Goal: Transaction & Acquisition: Purchase product/service

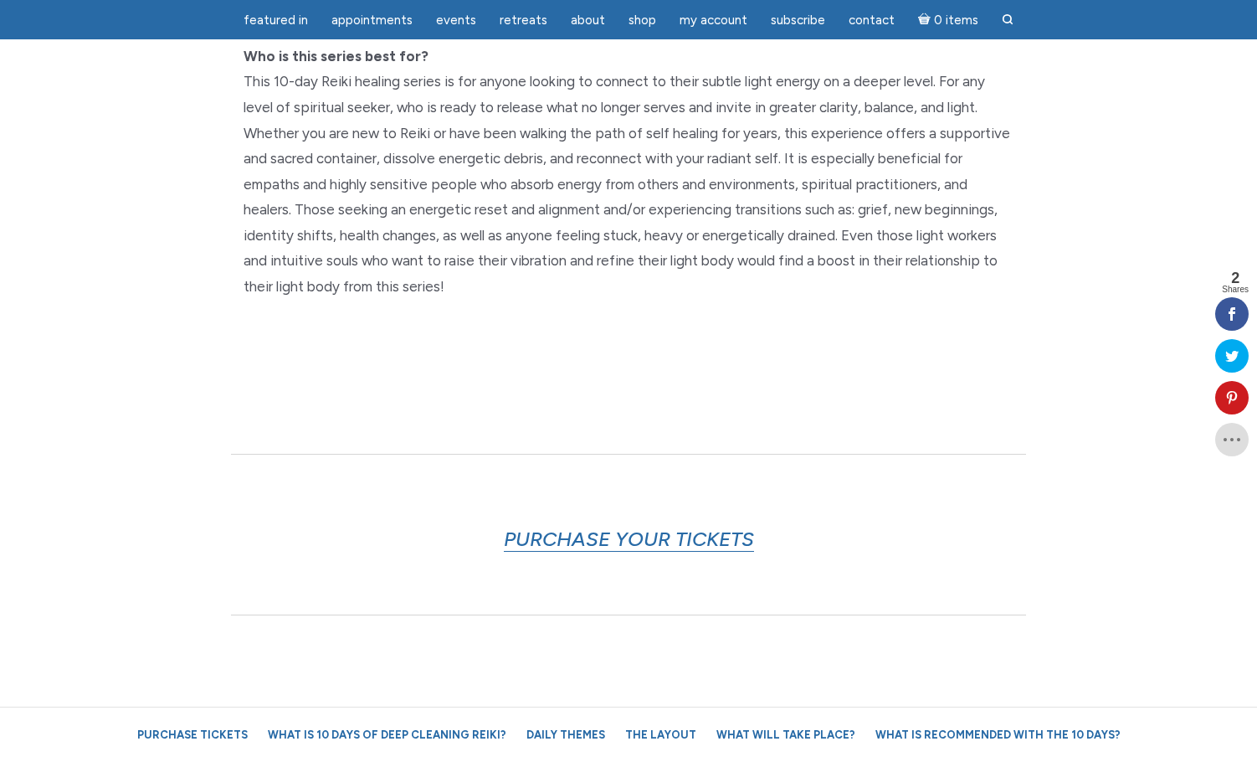
scroll to position [687, 0]
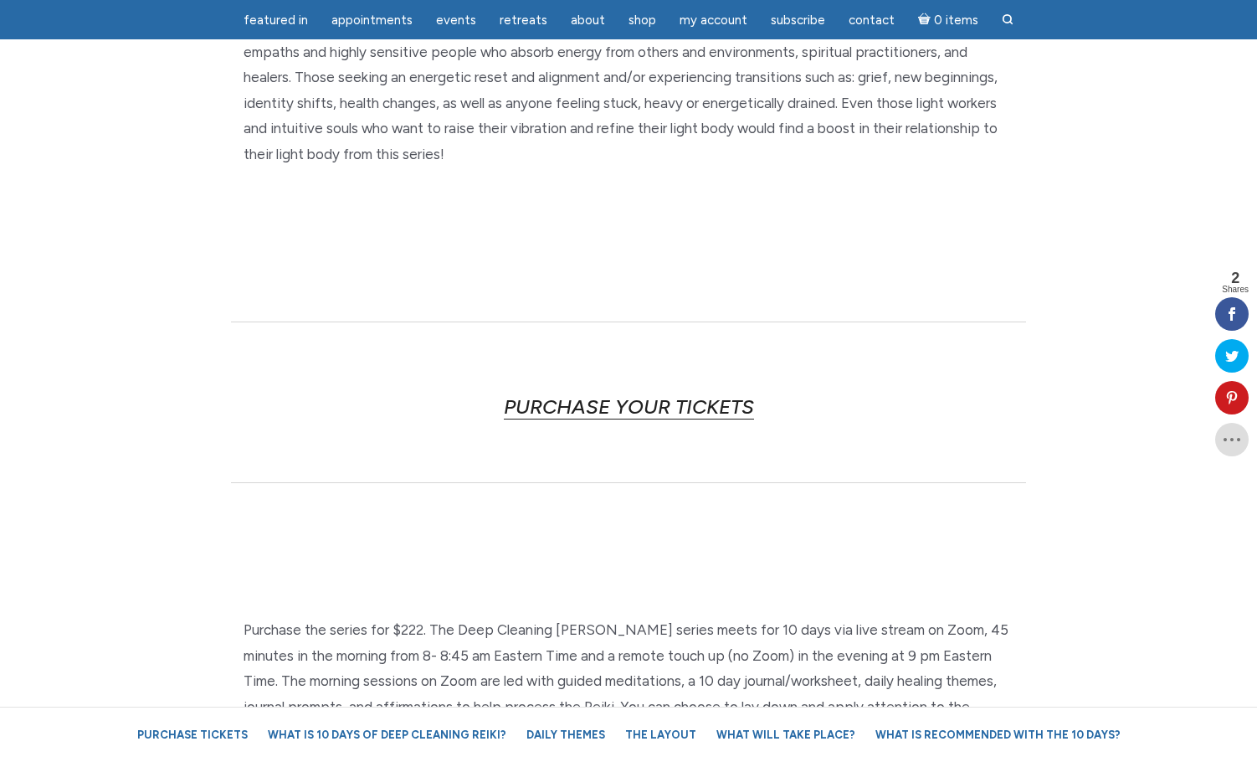
click at [561, 399] on link "PURCHASE YOUR TICKETS" at bounding box center [629, 406] width 250 height 25
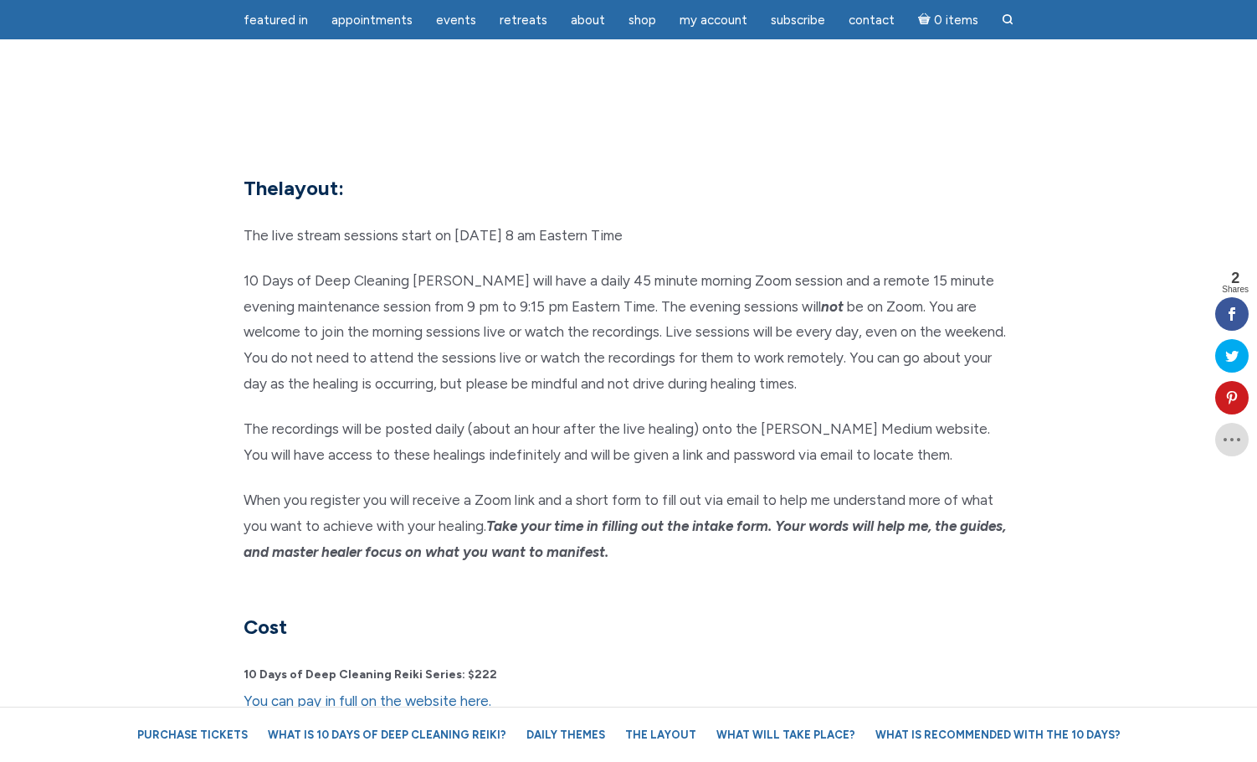
scroll to position [4136, 0]
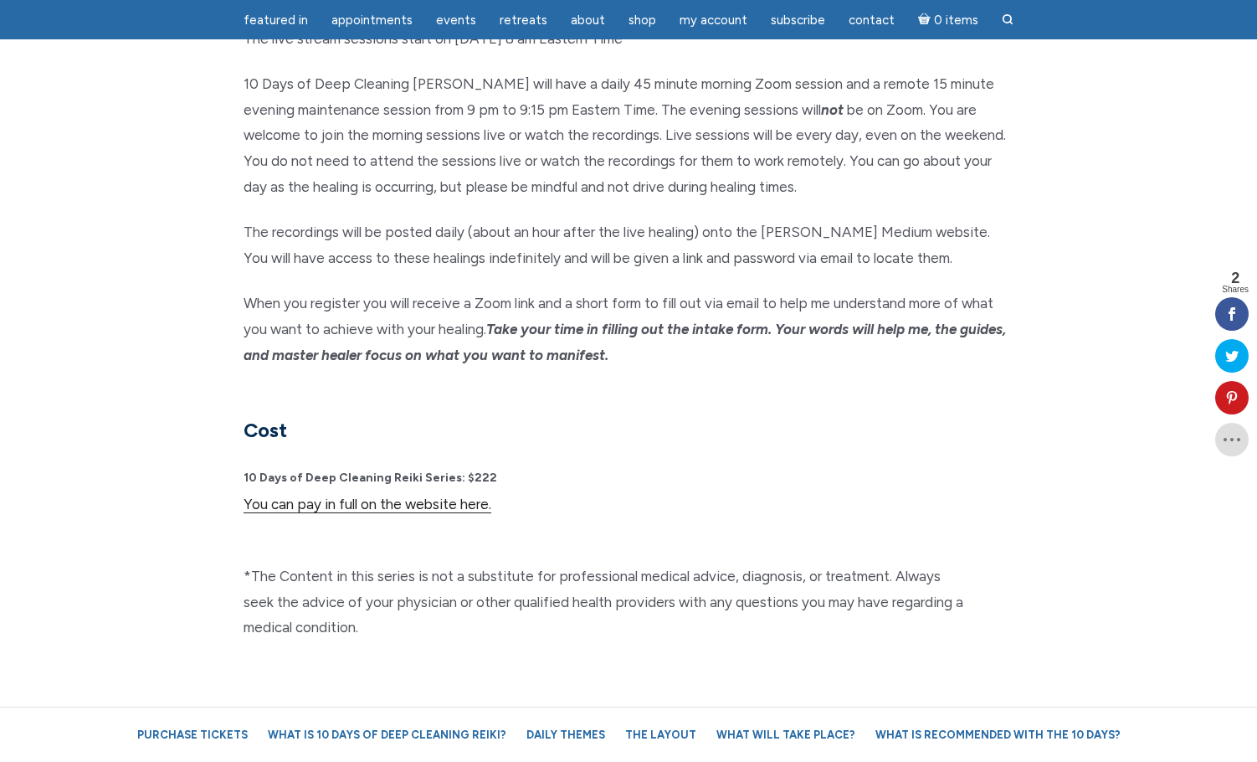
click at [407, 496] on link "You can pay in full on the website here." at bounding box center [368, 505] width 248 height 18
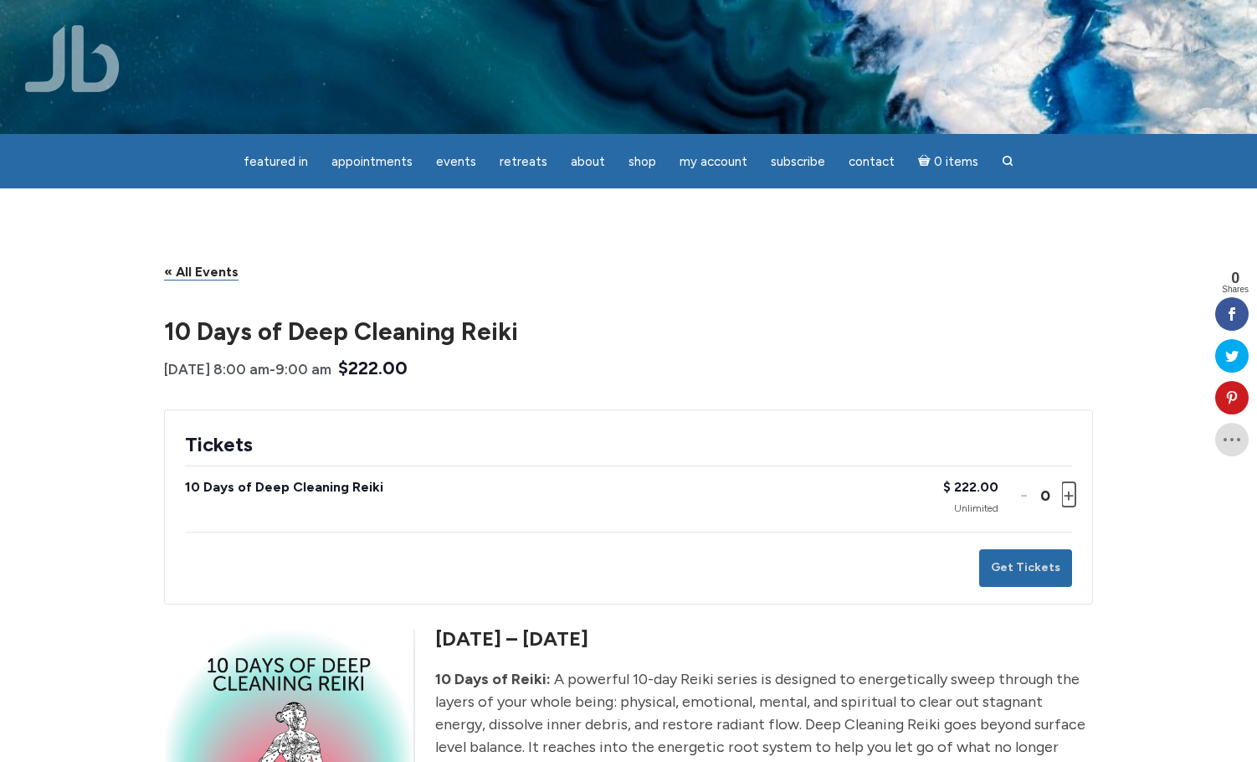
click at [1067, 494] on button "Increase ticket quantity for 10 Days of Deep Cleaning Reiki +" at bounding box center [1067, 494] width 10 height 24
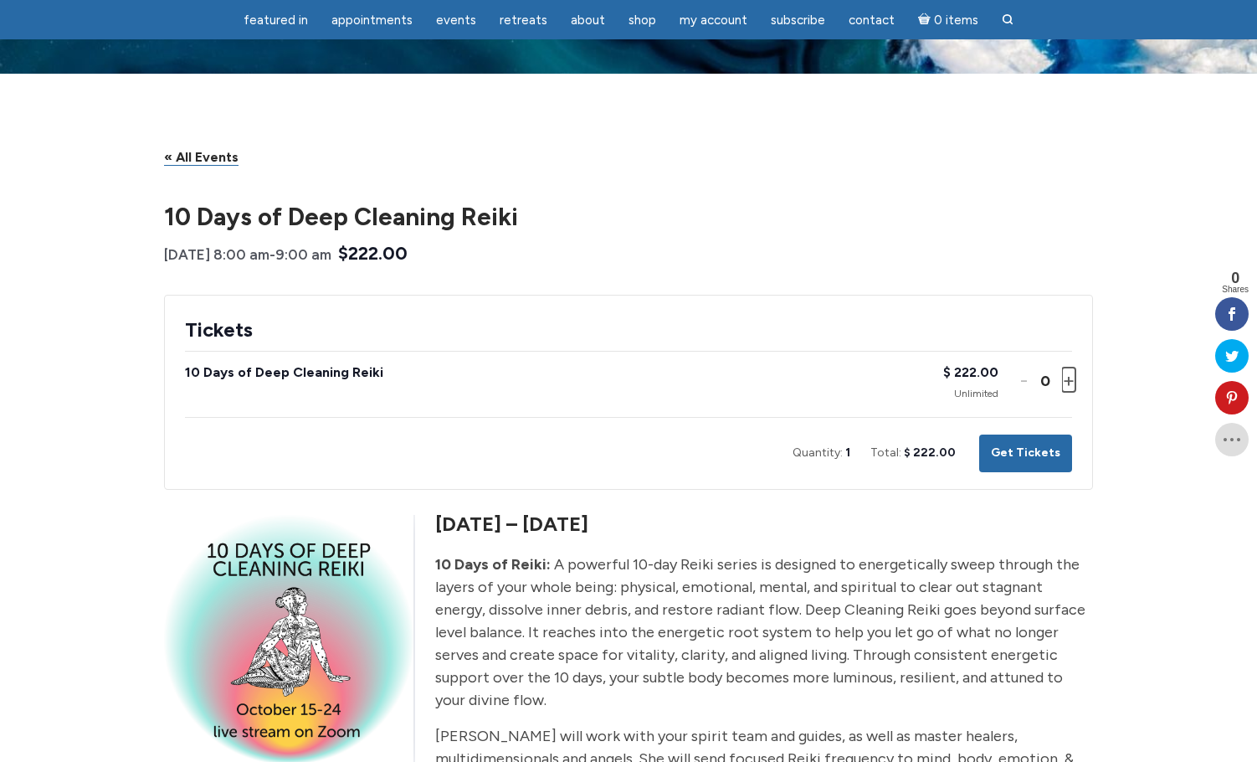
scroll to position [65, 0]
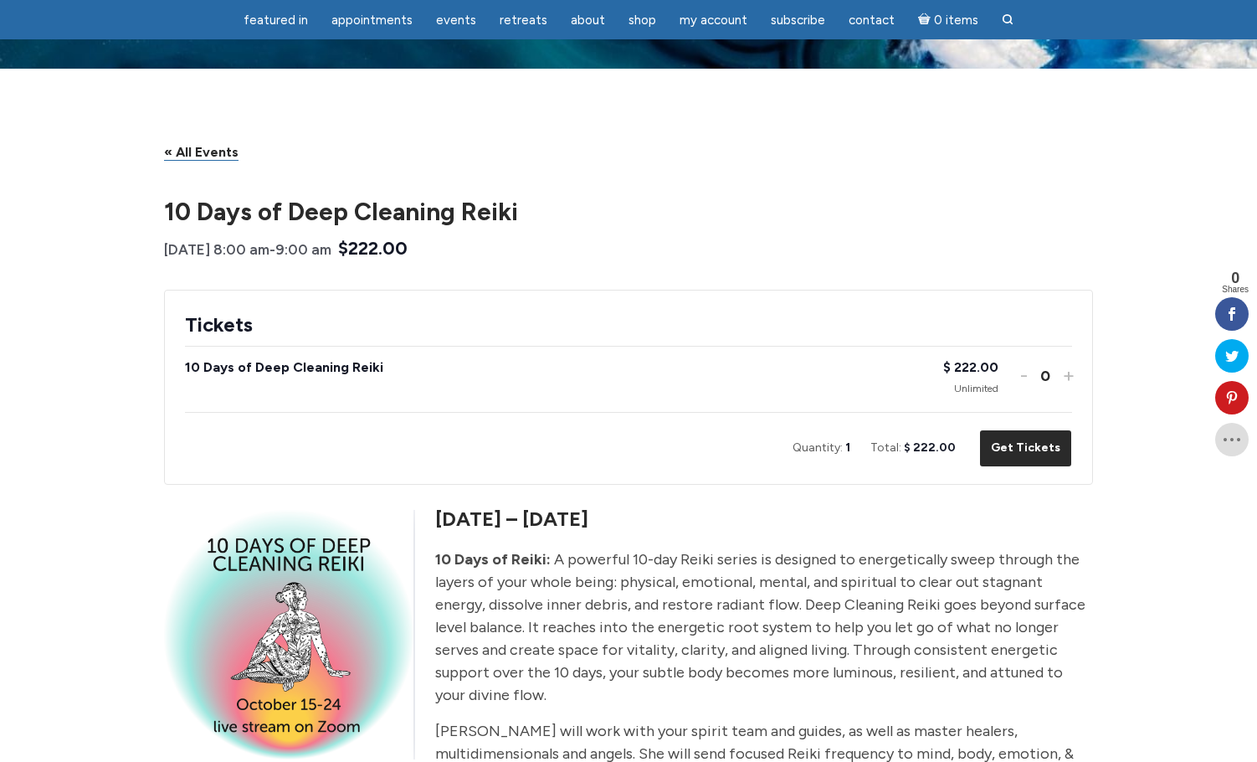
click at [1027, 450] on button "Get Tickets" at bounding box center [1026, 448] width 93 height 38
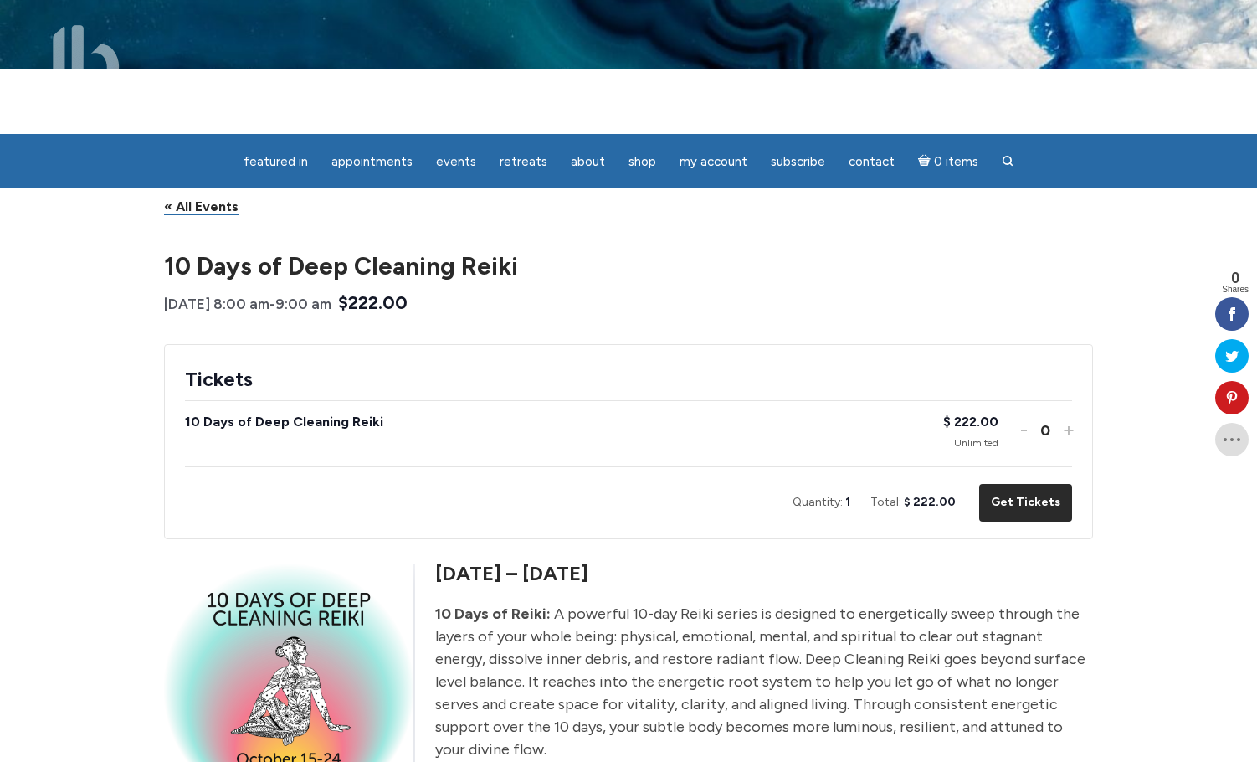
scroll to position [0, 0]
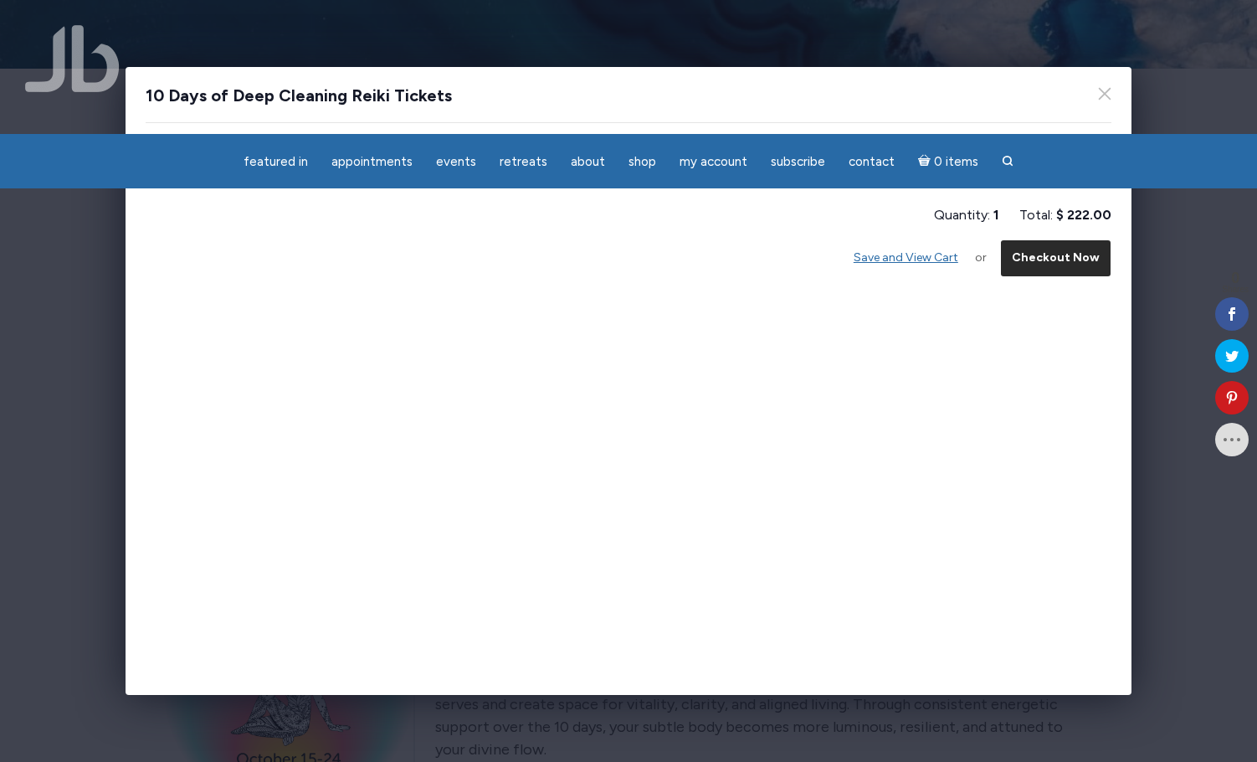
click at [1037, 262] on button "Checkout Now" at bounding box center [1055, 258] width 111 height 38
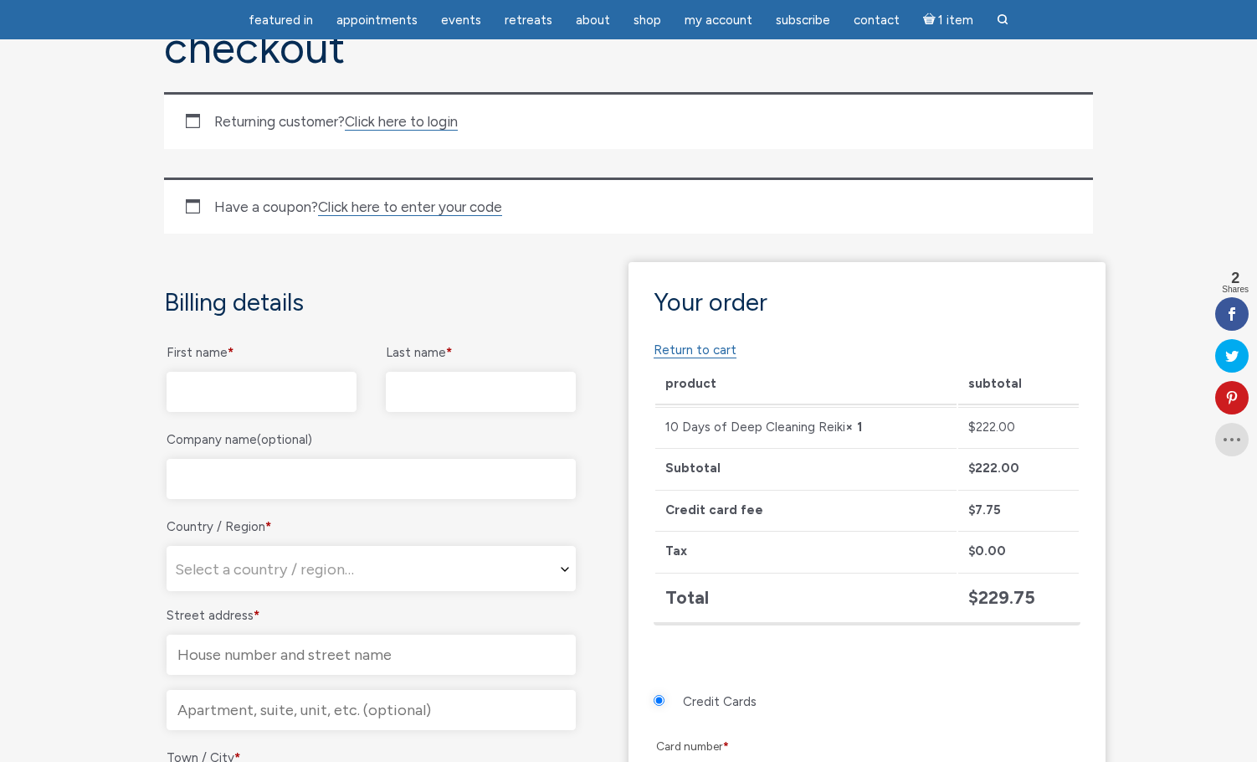
scroll to position [191, 0]
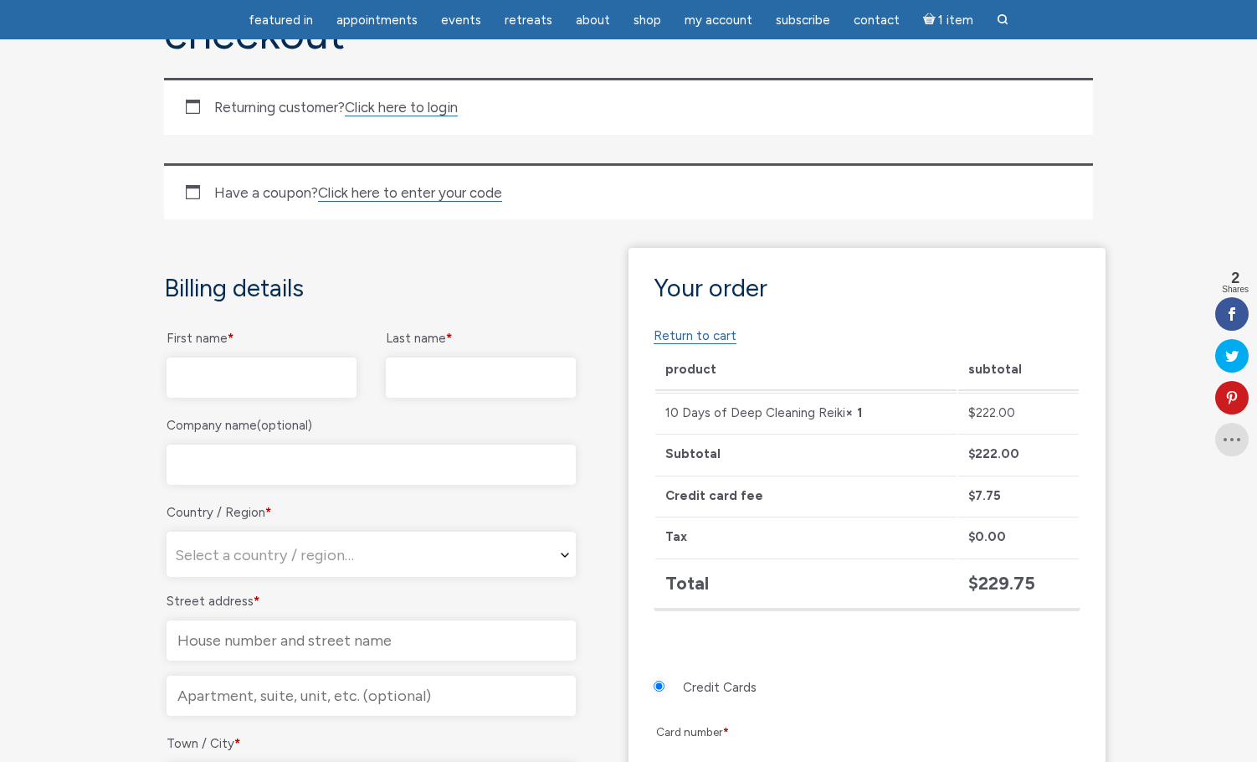
click at [263, 355] on p "First name *" at bounding box center [261, 361] width 195 height 77
click at [263, 364] on input "First name *" at bounding box center [262, 377] width 190 height 40
type input "Holland"
type input "Andrews"
select select "FR"
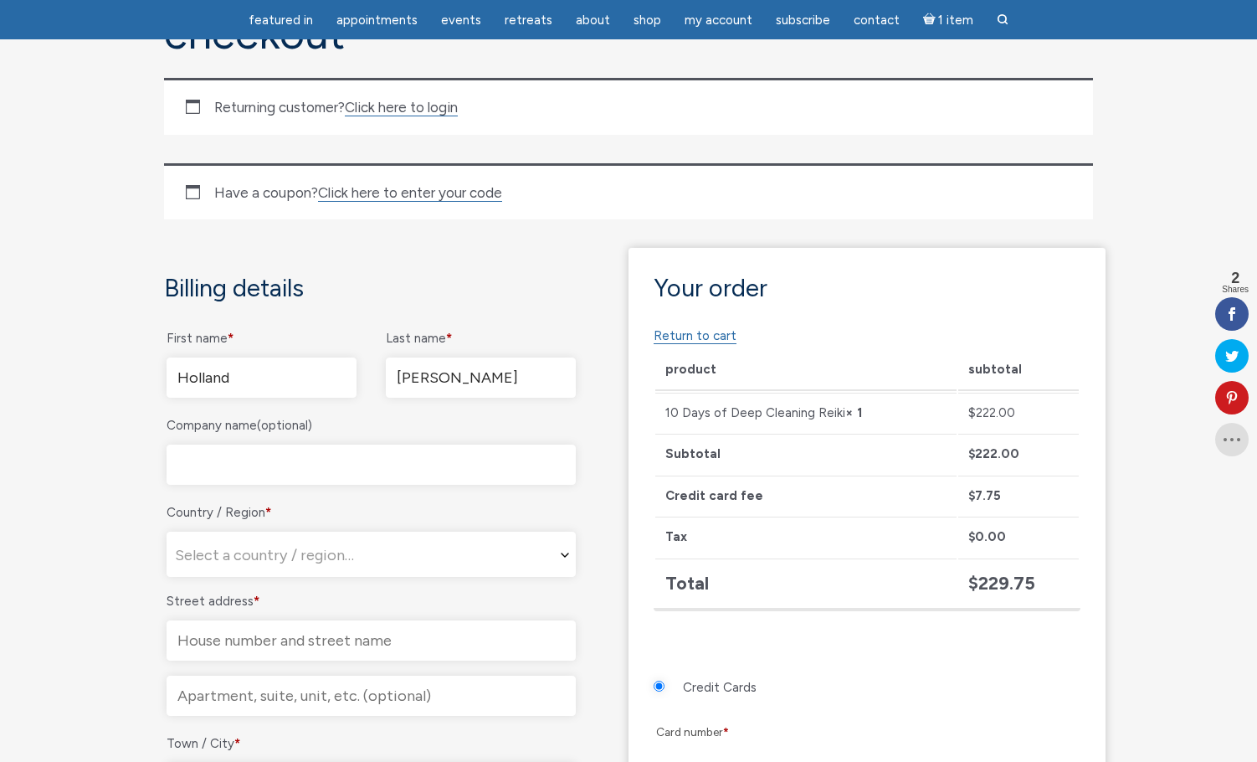
type input "12A Louis Pl"
type input "Apt. 2"
type input "[GEOGRAPHIC_DATA], [GEOGRAPHIC_DATA]"
type input "11233"
select select "FR"
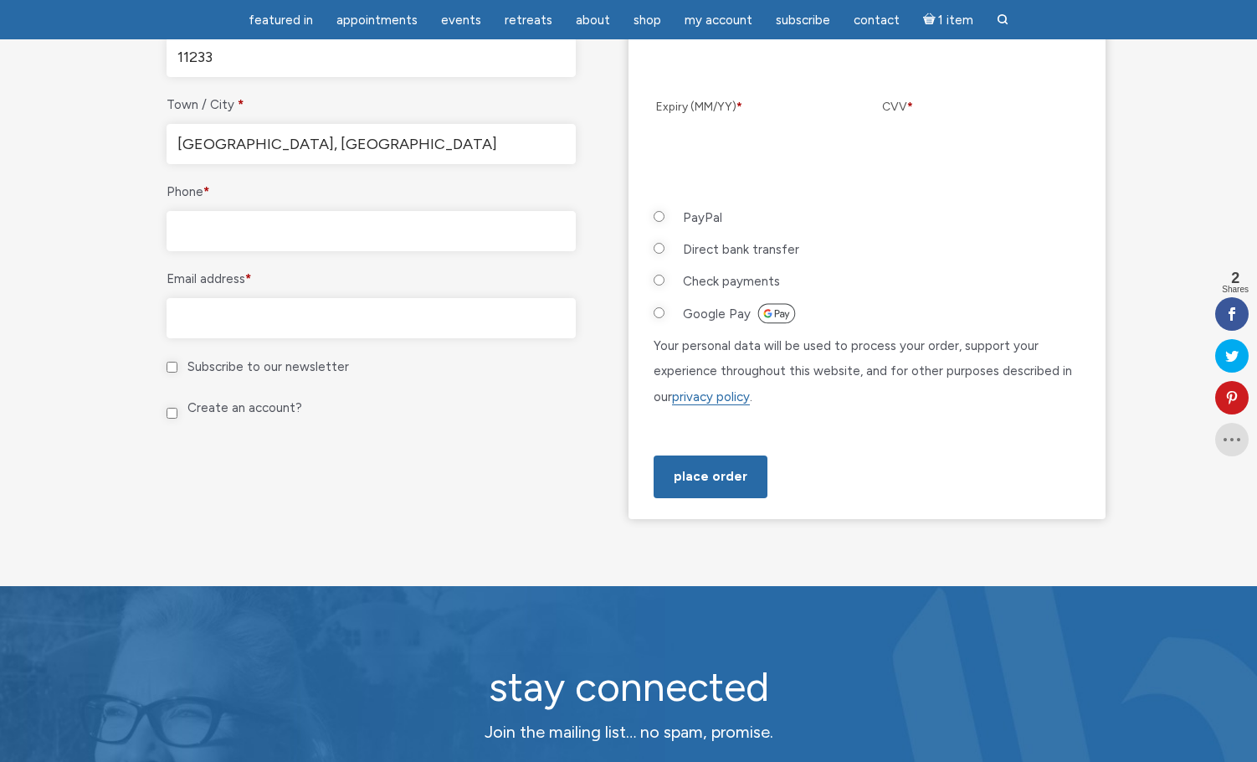
scroll to position [862, 0]
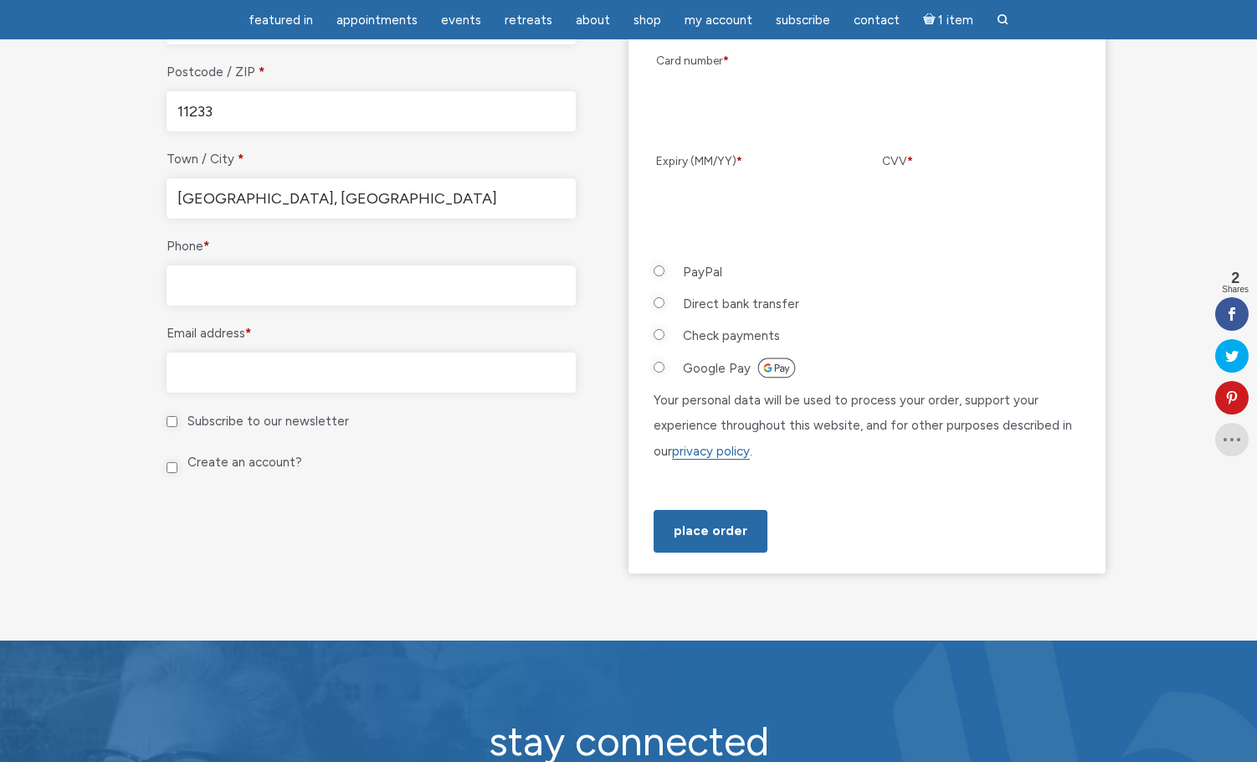
click at [299, 289] on input "Phone *" at bounding box center [371, 285] width 409 height 40
type input "19497359942"
type input "[EMAIL_ADDRESS][DOMAIN_NAME]"
click at [660, 363] on input "Google Pay" at bounding box center [659, 367] width 11 height 11
radio input "true"
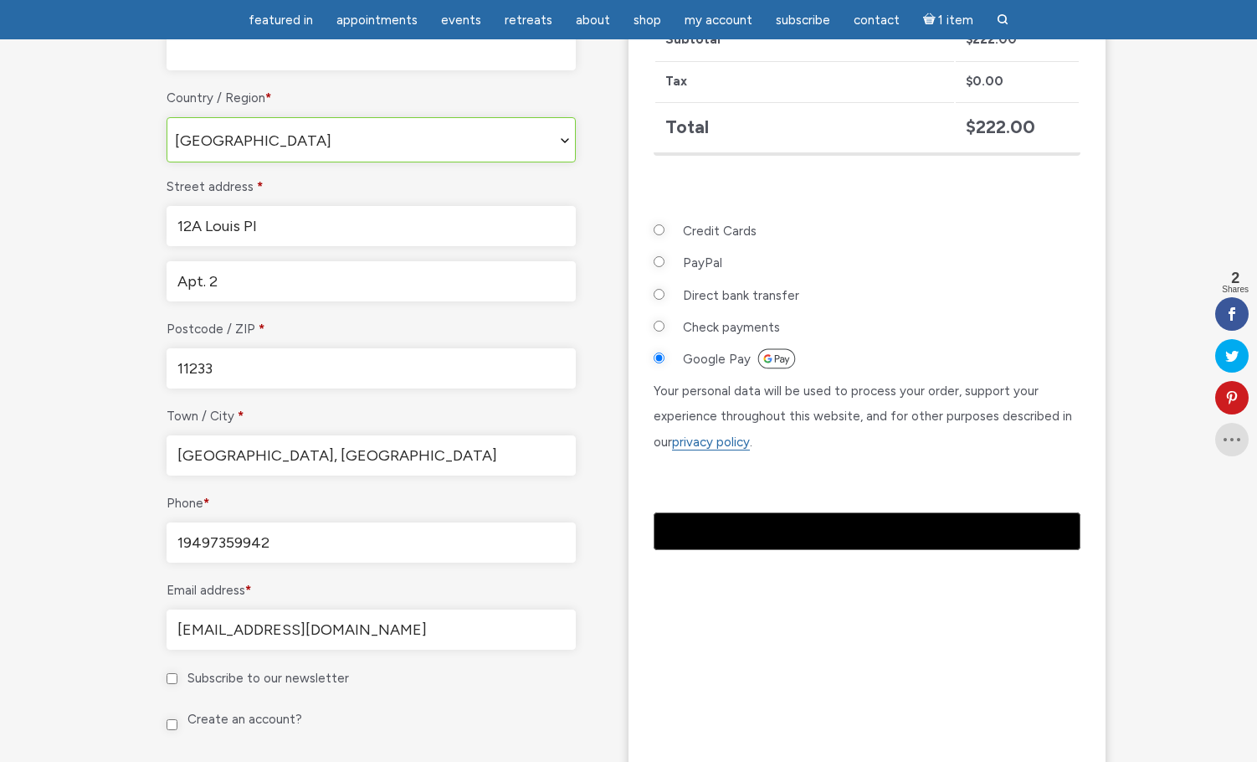
scroll to position [651, 0]
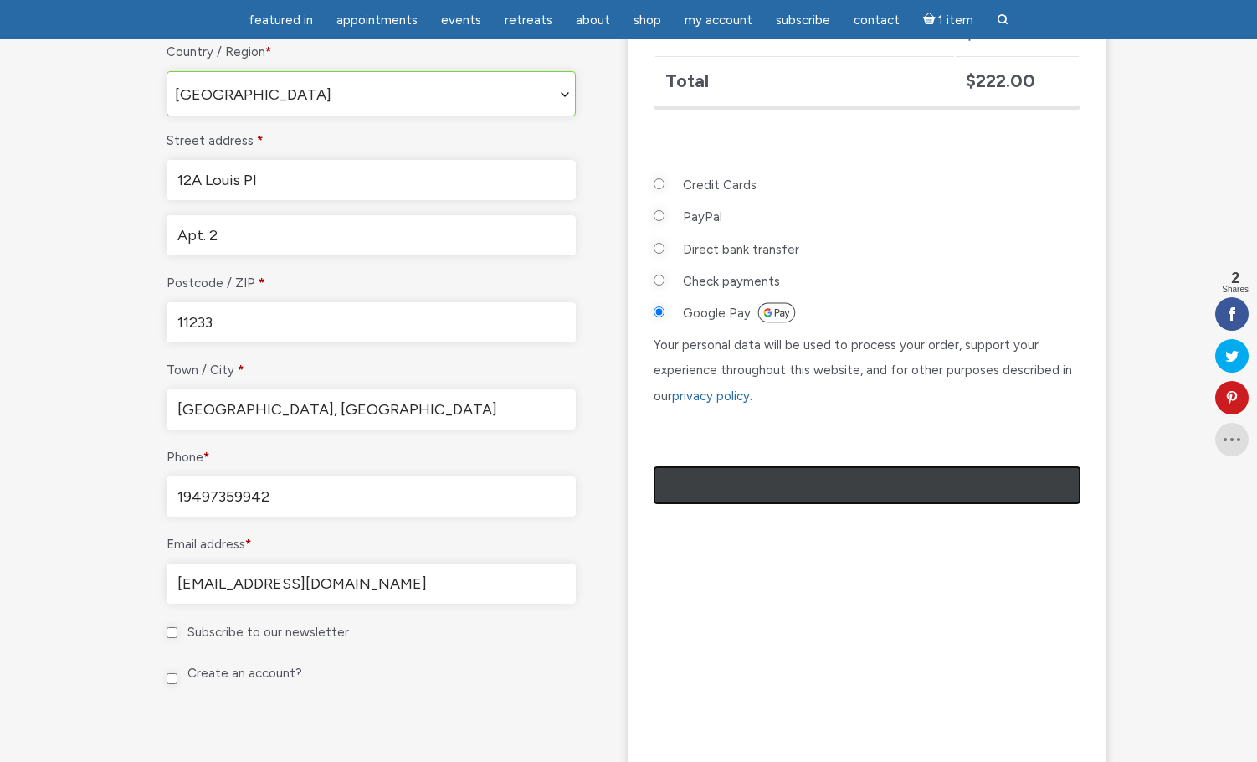
click at [812, 504] on div "@import url(//fonts.googleapis.com/css?family=Google+Sans_old:500) ••••••" at bounding box center [867, 485] width 427 height 38
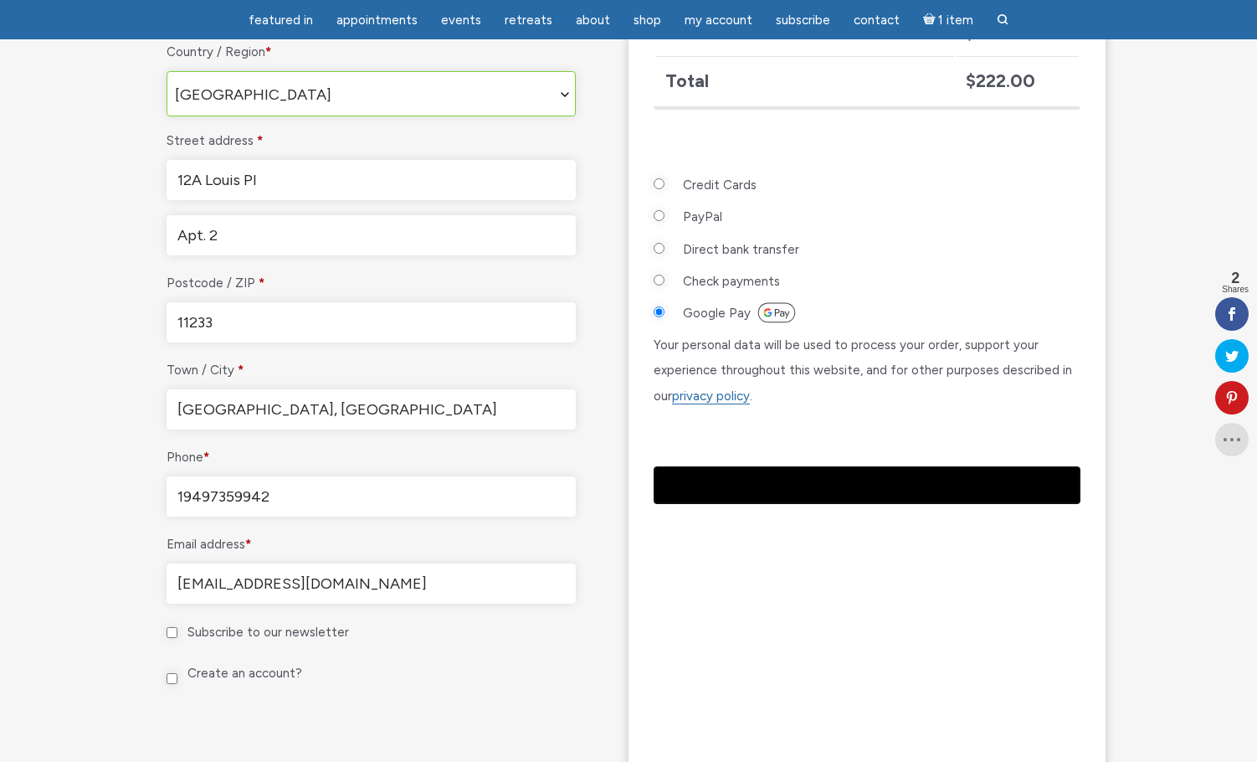
click at [524, 99] on span "[GEOGRAPHIC_DATA]" at bounding box center [371, 94] width 408 height 45
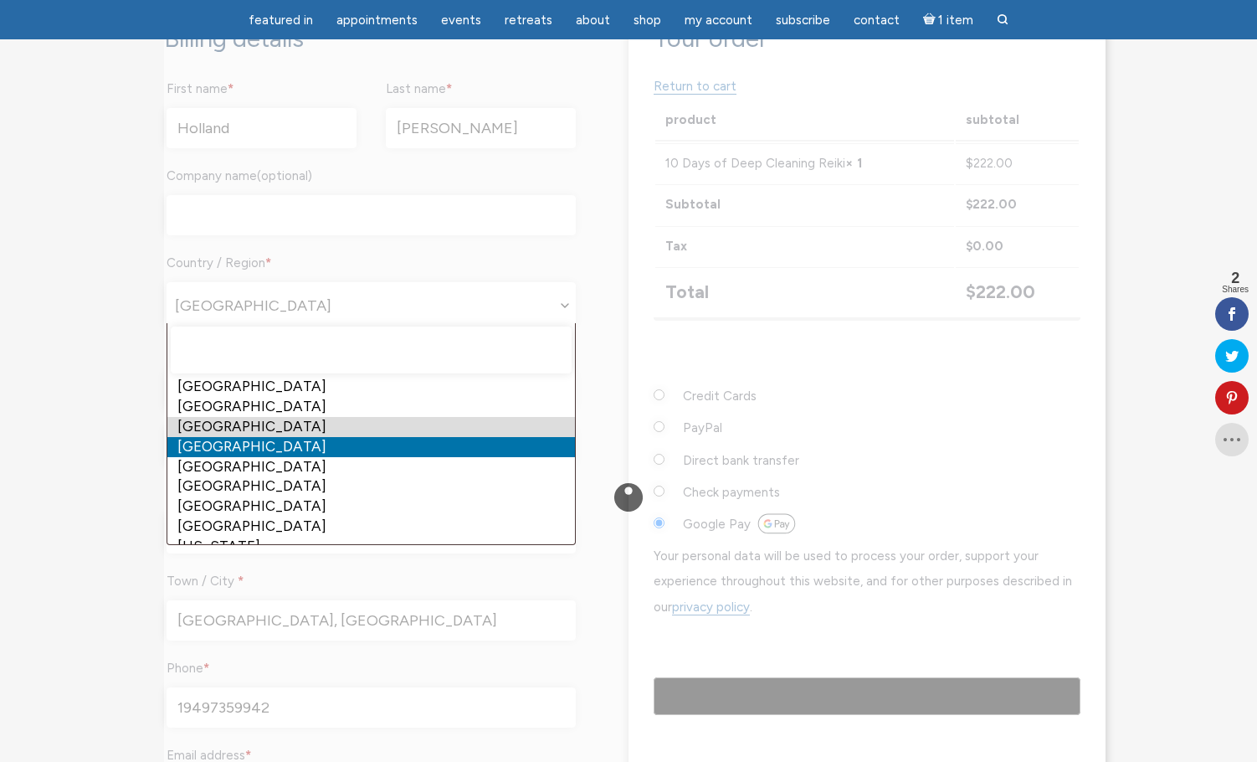
scroll to position [162, 0]
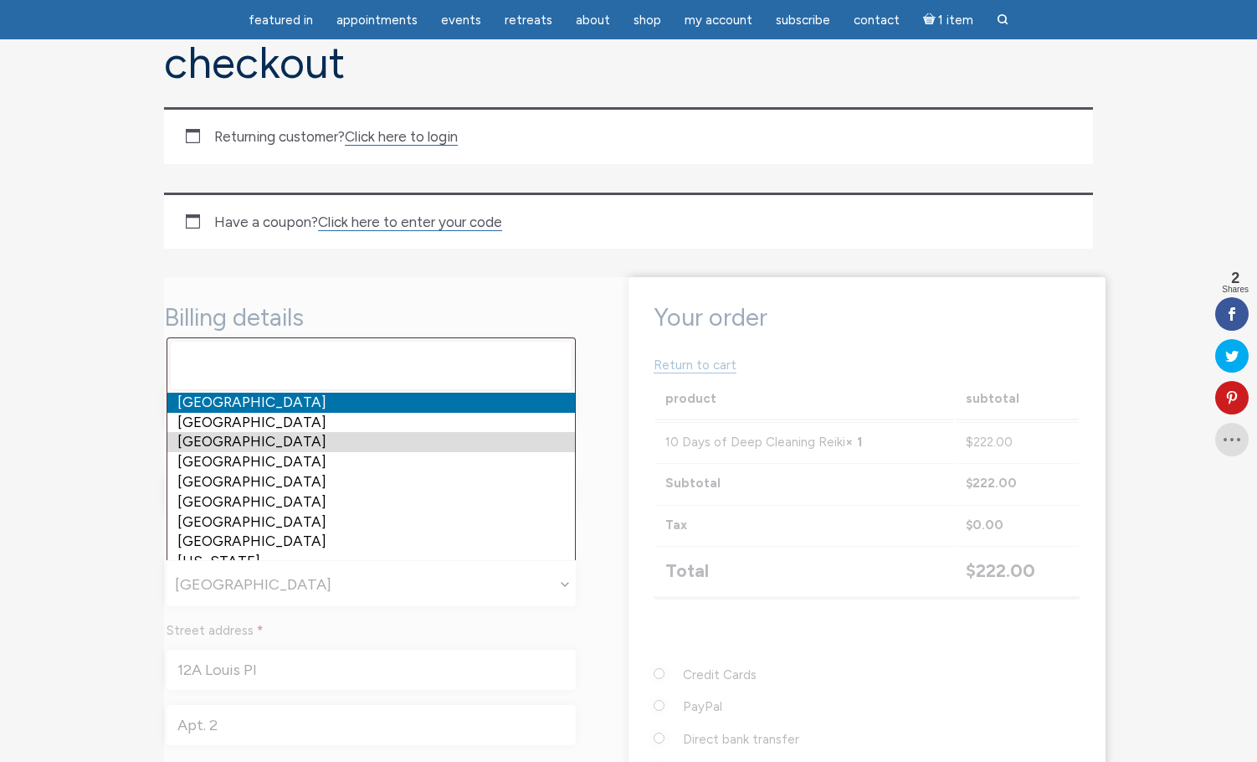
click at [612, 307] on div "Checkout" at bounding box center [628, 775] width 929 height 997
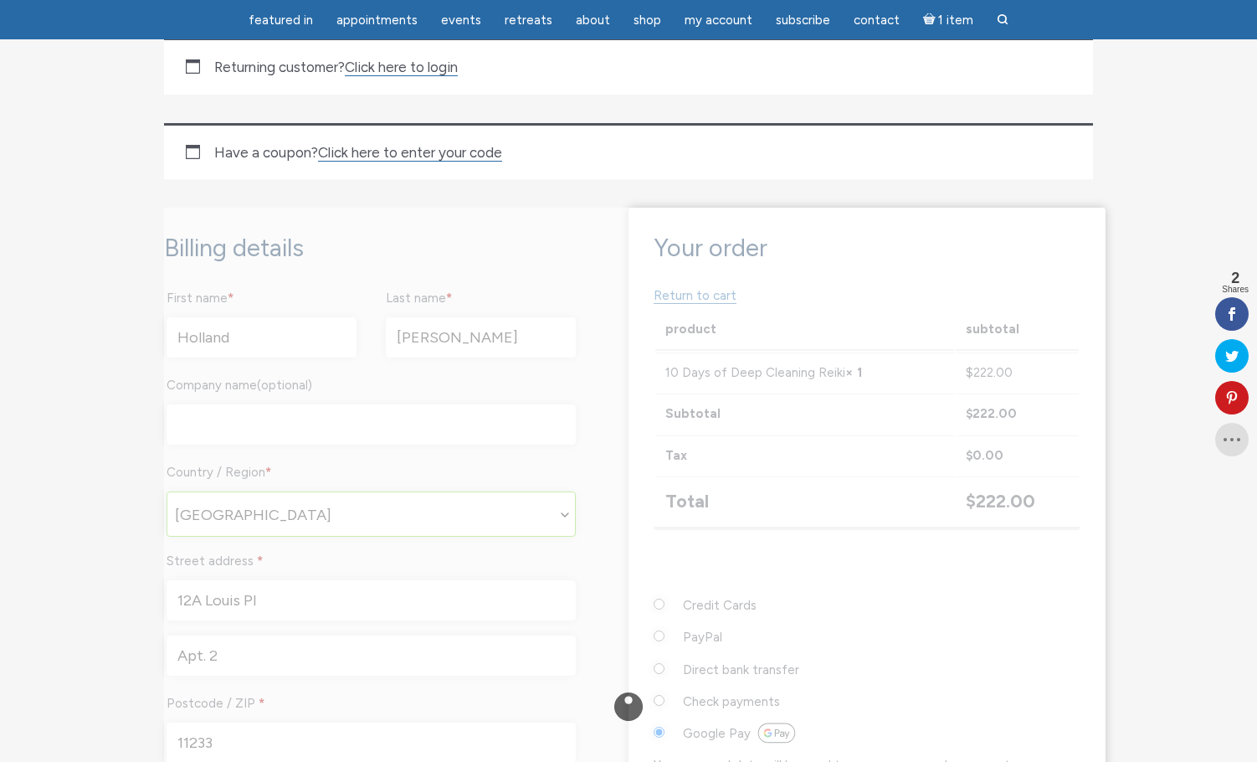
scroll to position [277, 0]
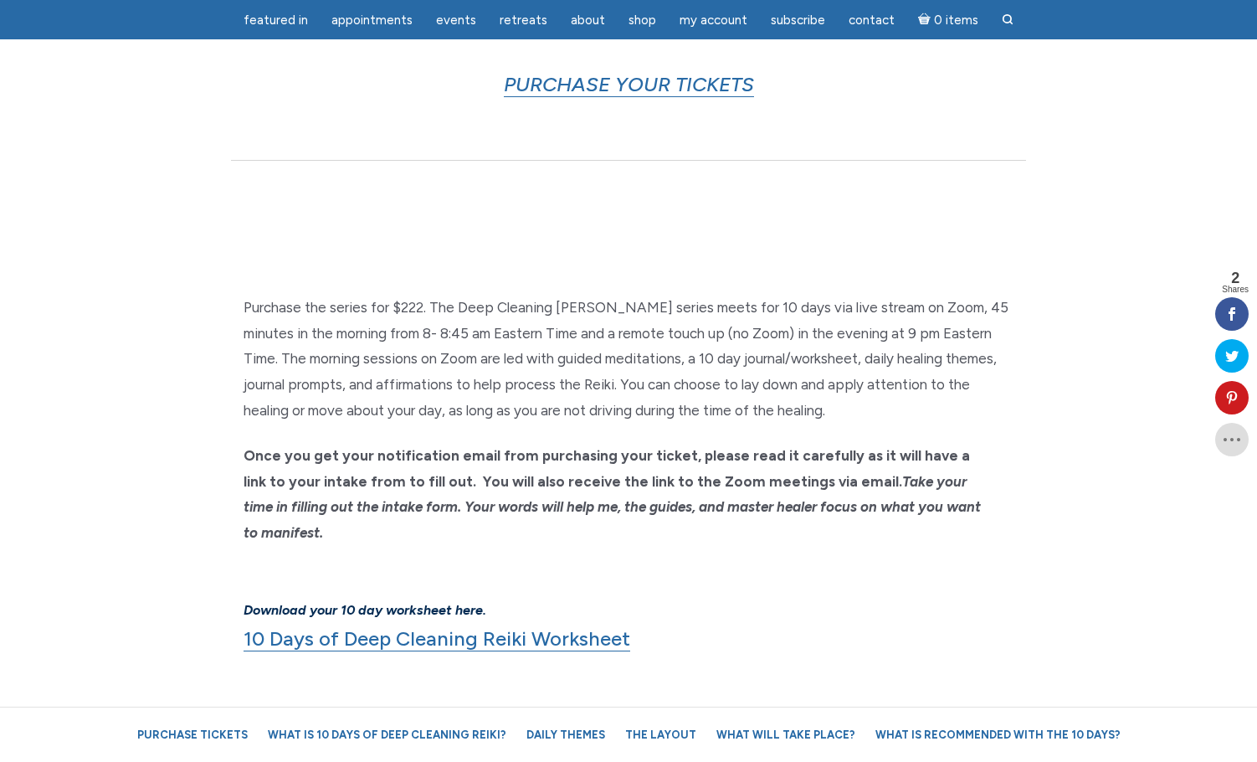
scroll to position [1011, 0]
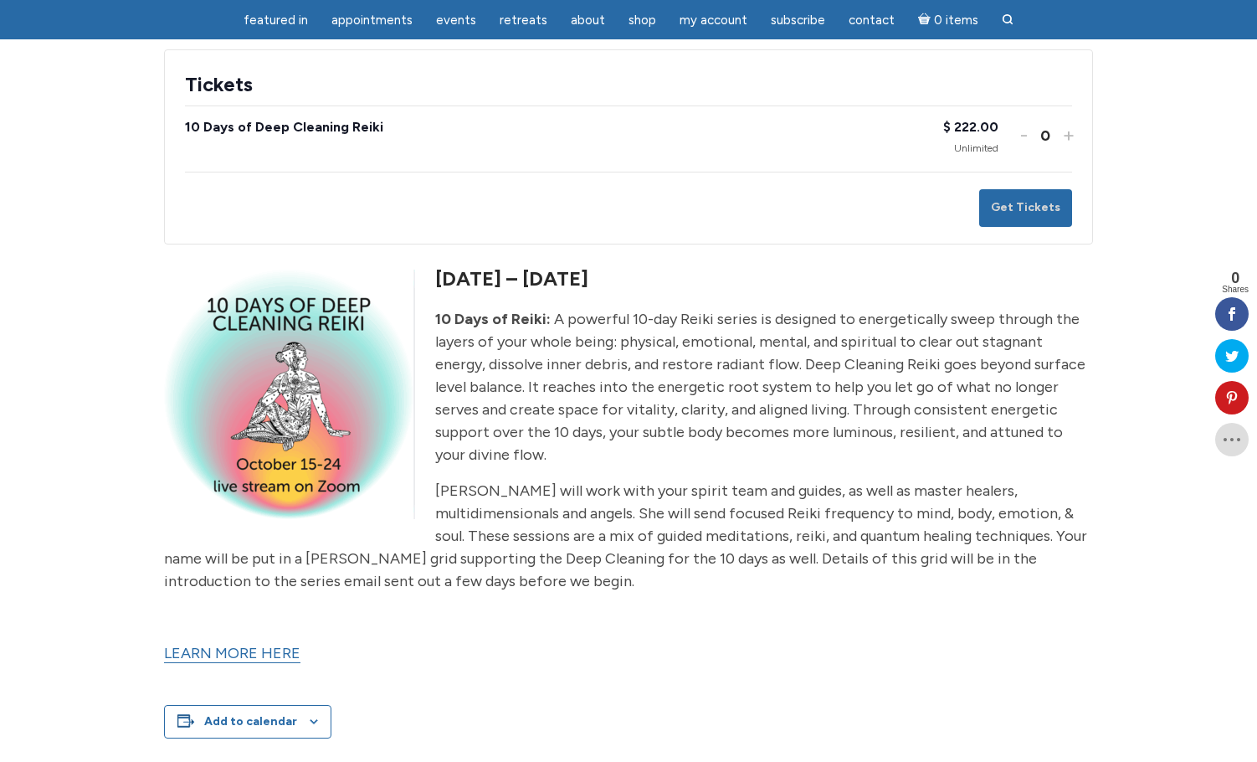
scroll to position [352, 0]
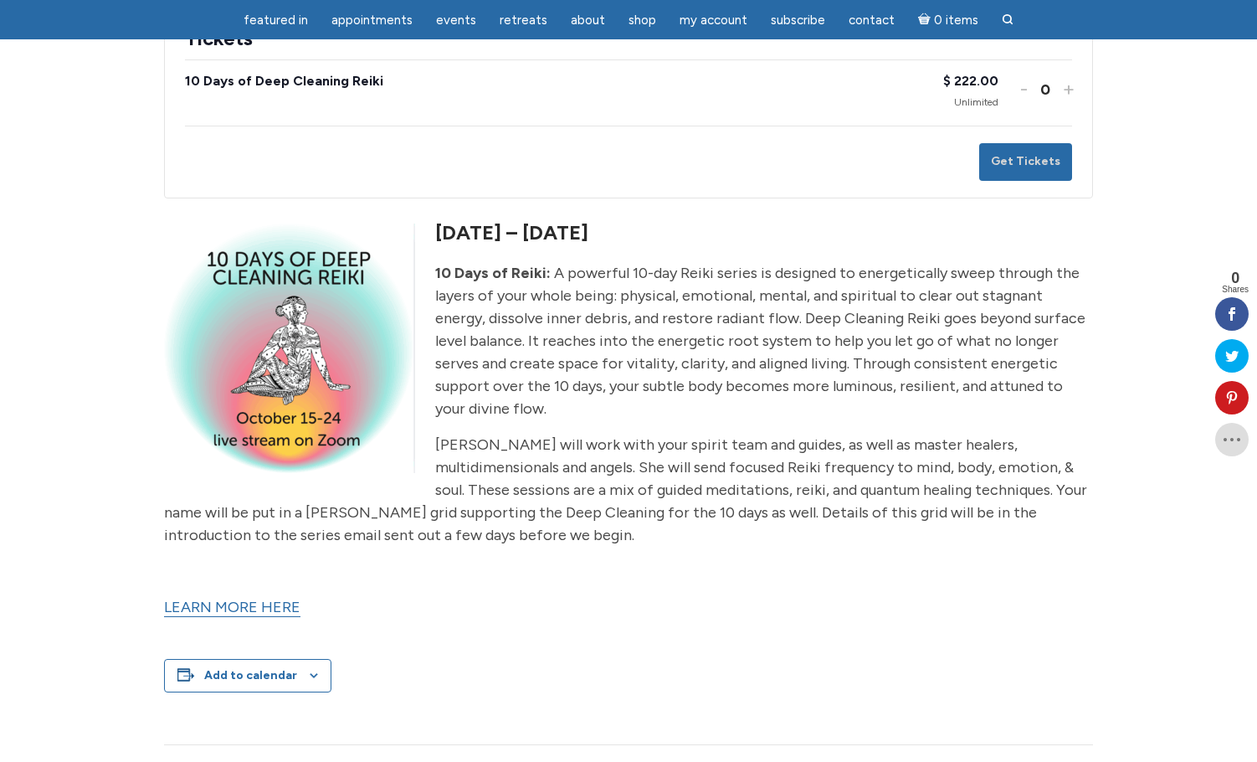
click at [203, 598] on link "LEARN MORE HERE" at bounding box center [232, 607] width 136 height 19
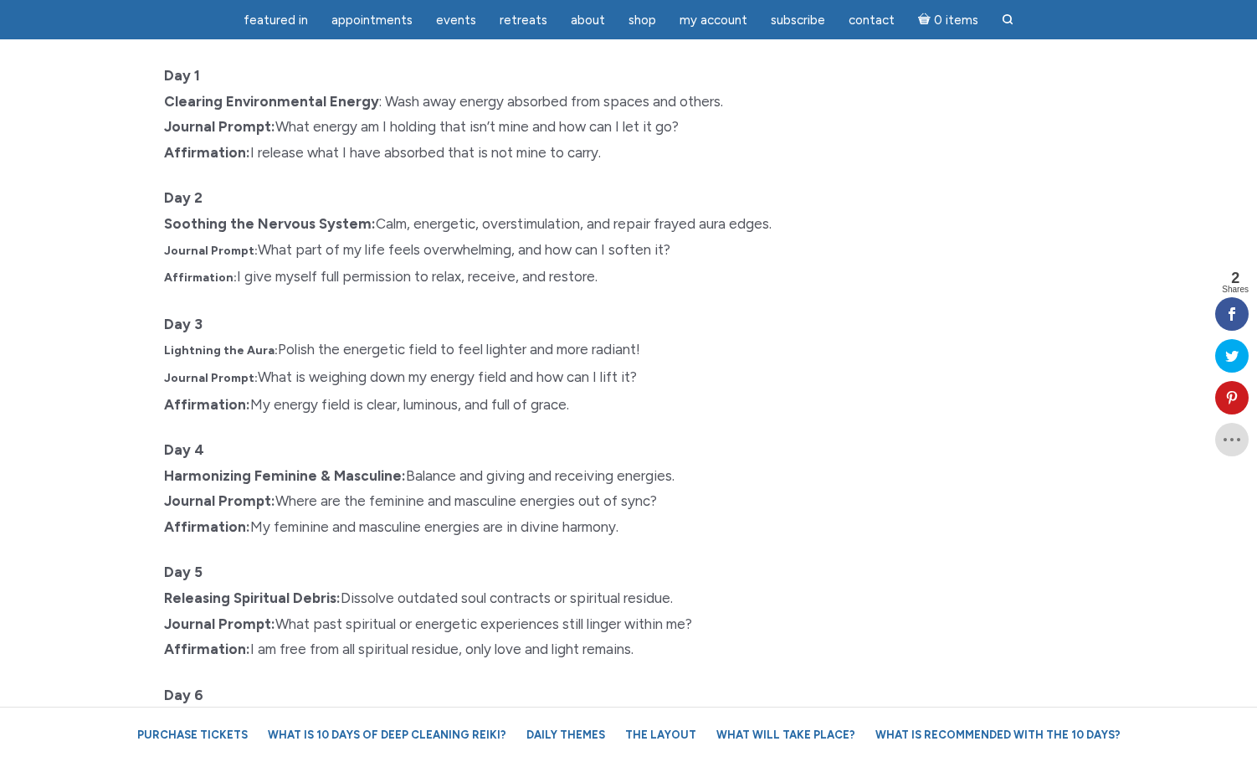
scroll to position [723, 0]
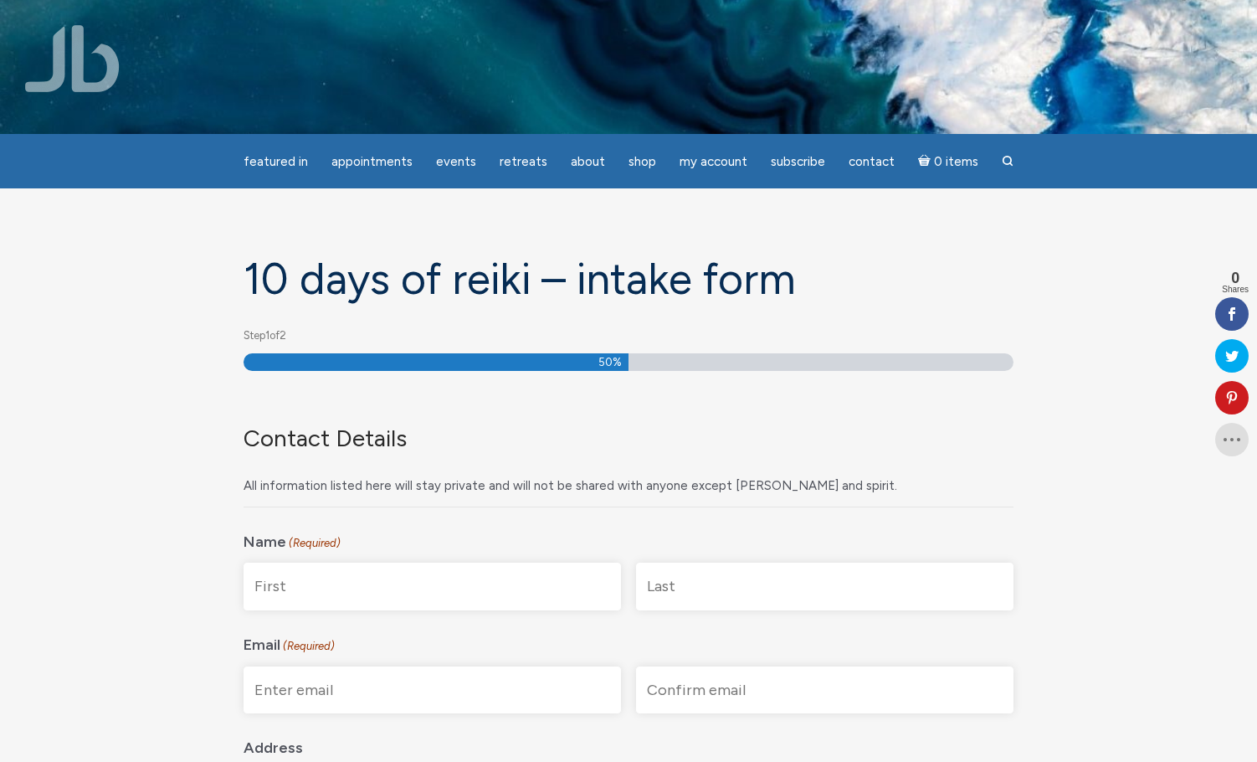
click at [415, 587] on input "First" at bounding box center [433, 587] width 378 height 48
type input "Holland"
type input "[PERSON_NAME]"
type input "12A Louis Pl"
type input "Apt. 2"
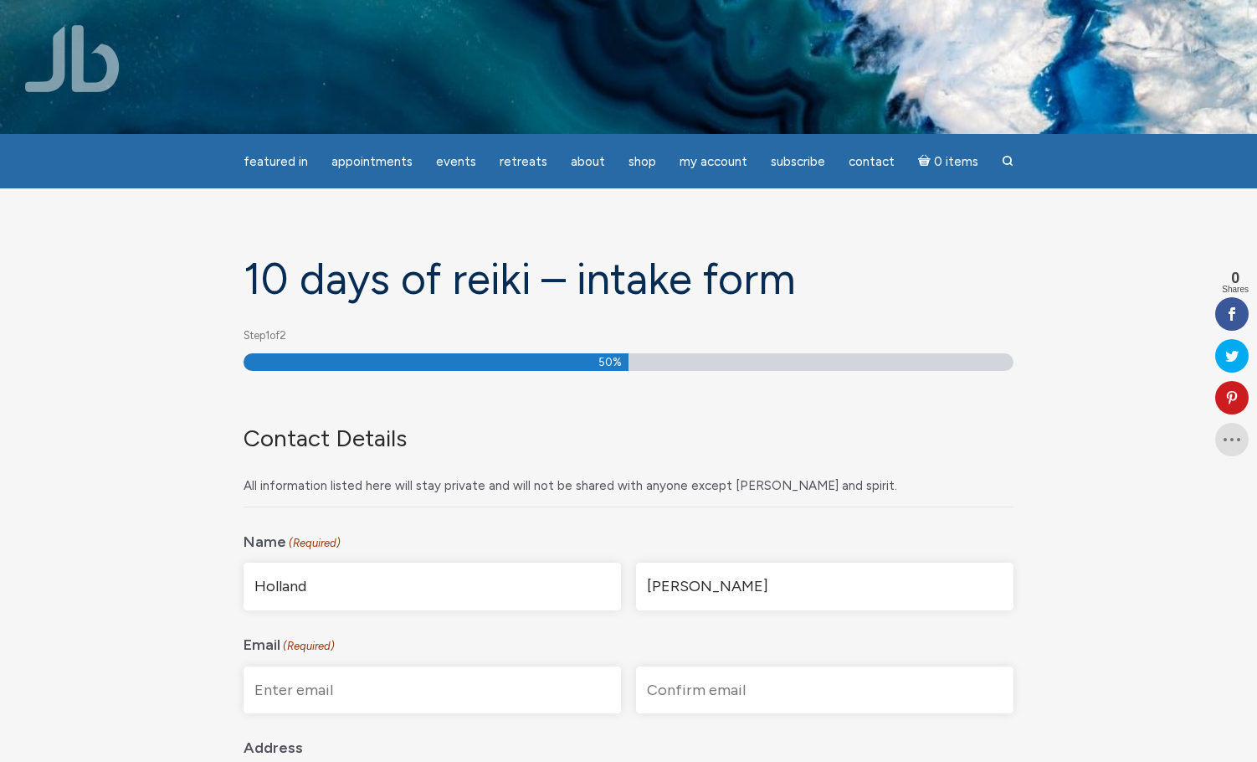
type input "[GEOGRAPHIC_DATA], [GEOGRAPHIC_DATA]"
type input "11233"
select select "[GEOGRAPHIC_DATA]"
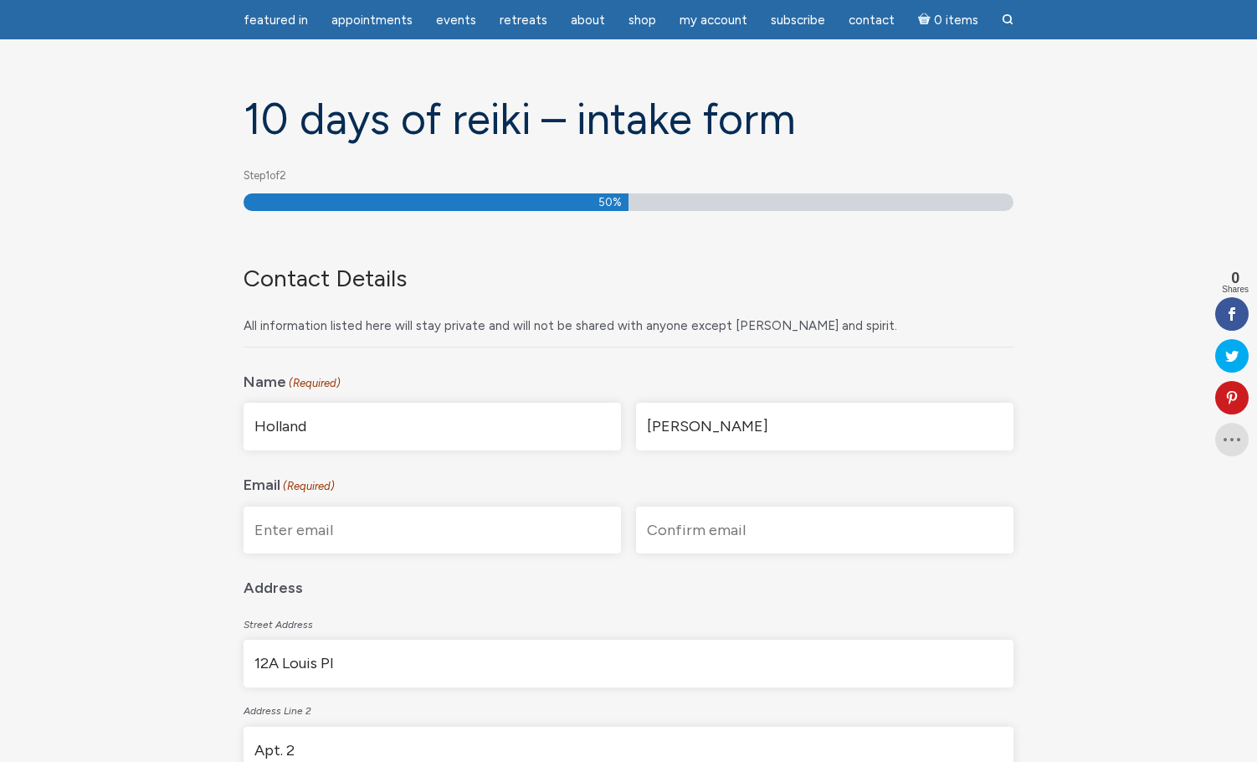
scroll to position [224, 0]
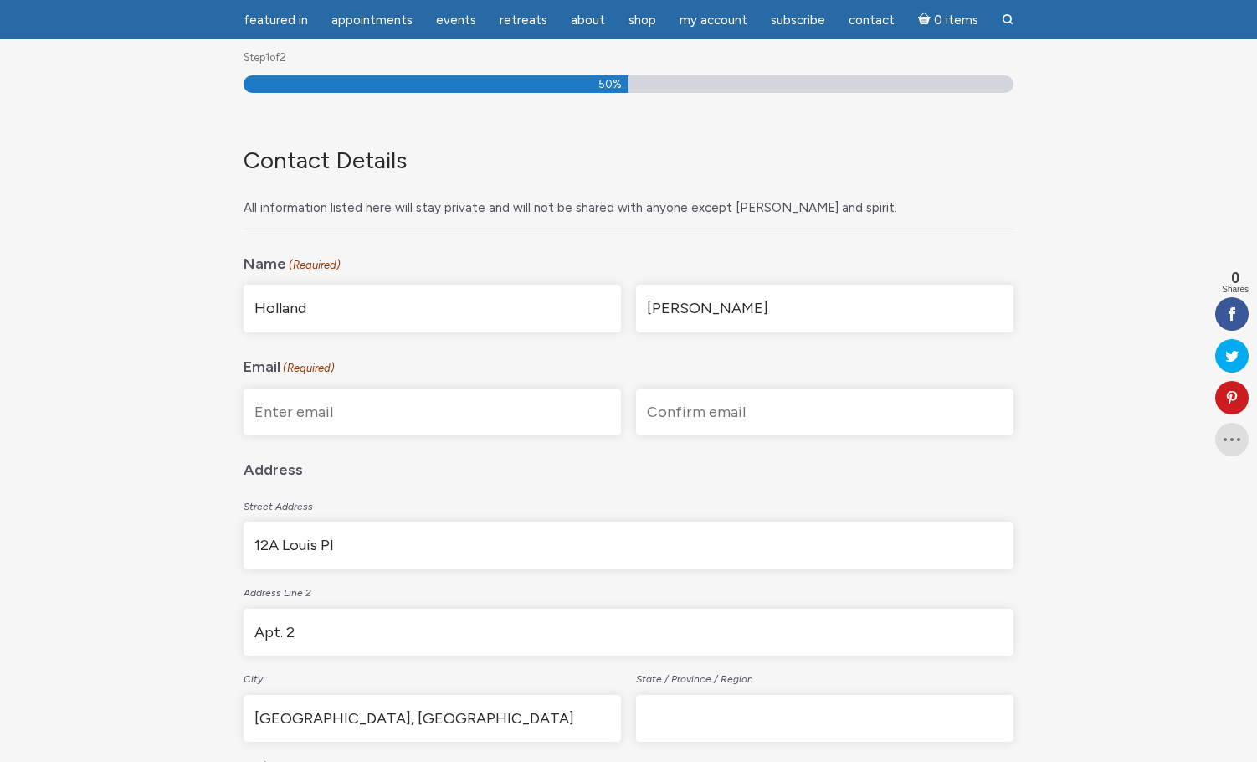
click at [424, 413] on input "Enter Email" at bounding box center [433, 412] width 378 height 48
type input "[EMAIL_ADDRESS][DOMAIN_NAME]"
type input "NY"
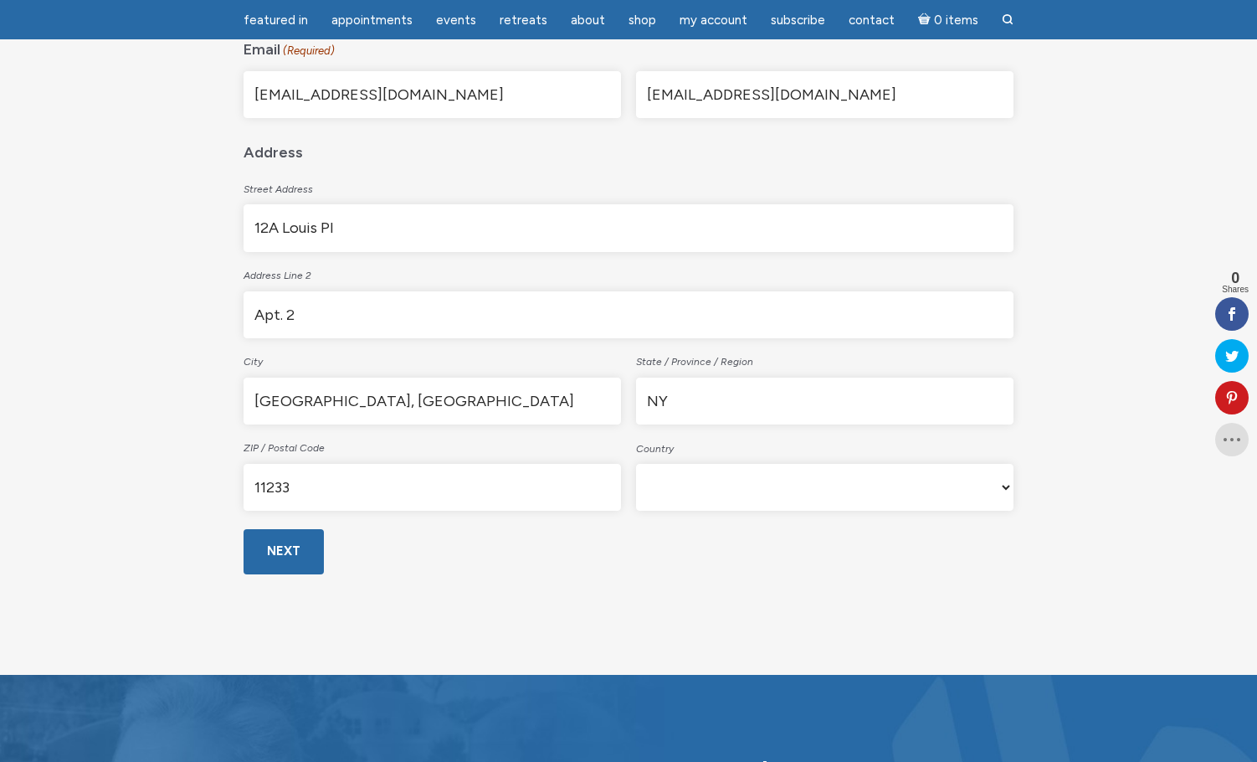
scroll to position [543, 0]
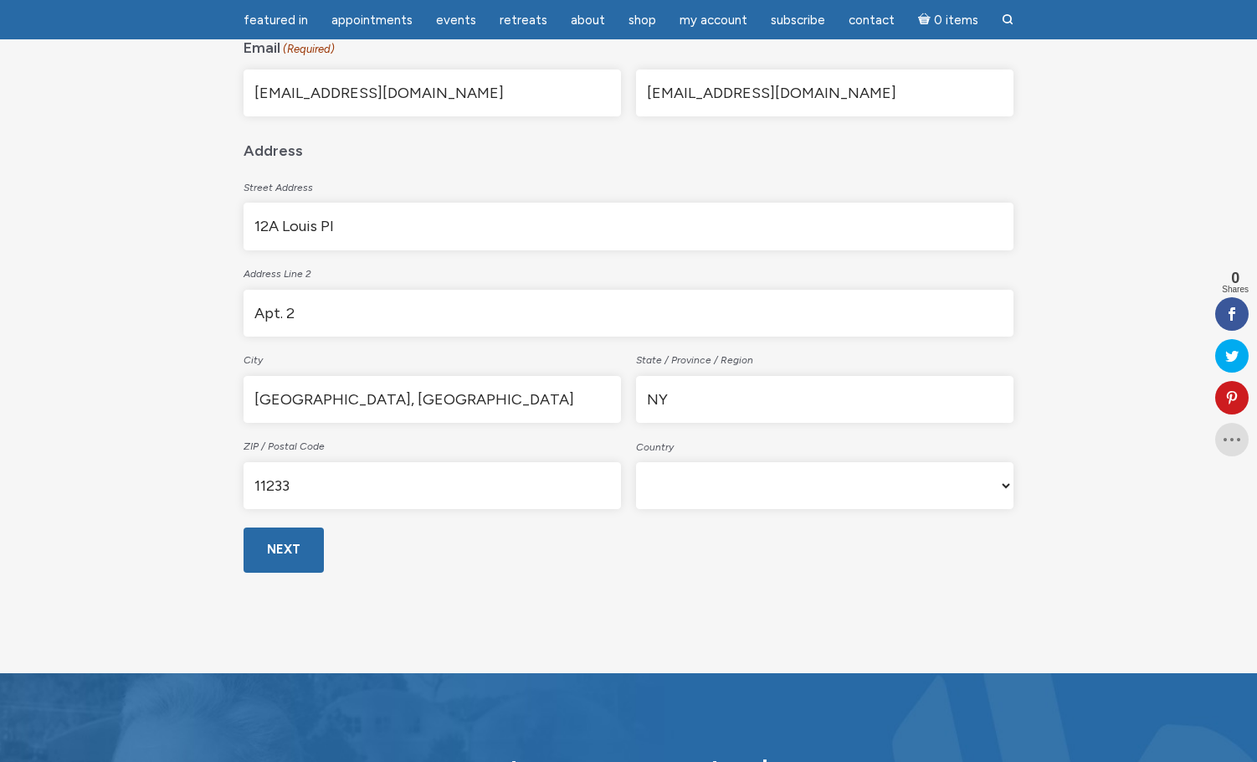
click at [782, 476] on select "Afghanistan Albania Algeria American Samoa Andorra Angola Anguilla Antarctica A…" at bounding box center [825, 485] width 378 height 47
select select "[GEOGRAPHIC_DATA]"
click at [491, 584] on div "Next" at bounding box center [629, 559] width 770 height 91
click at [297, 553] on input "Next" at bounding box center [284, 549] width 80 height 44
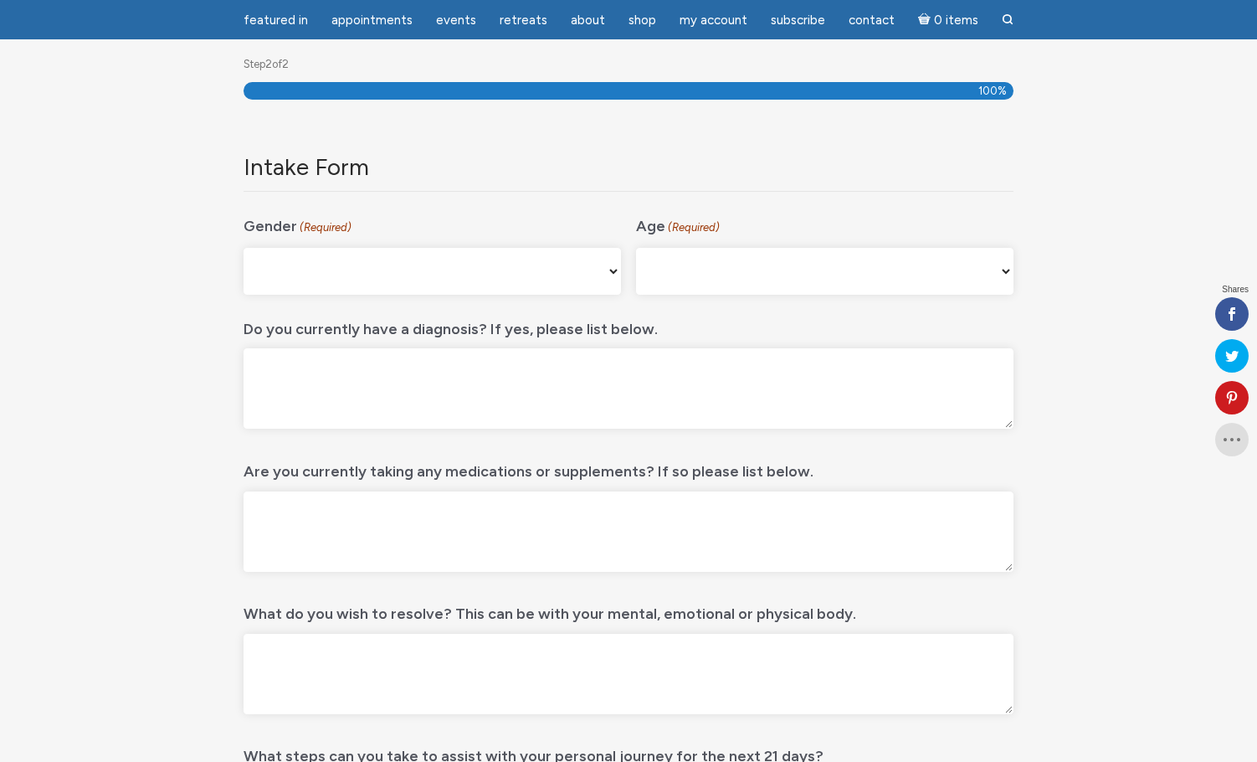
scroll to position [223, 0]
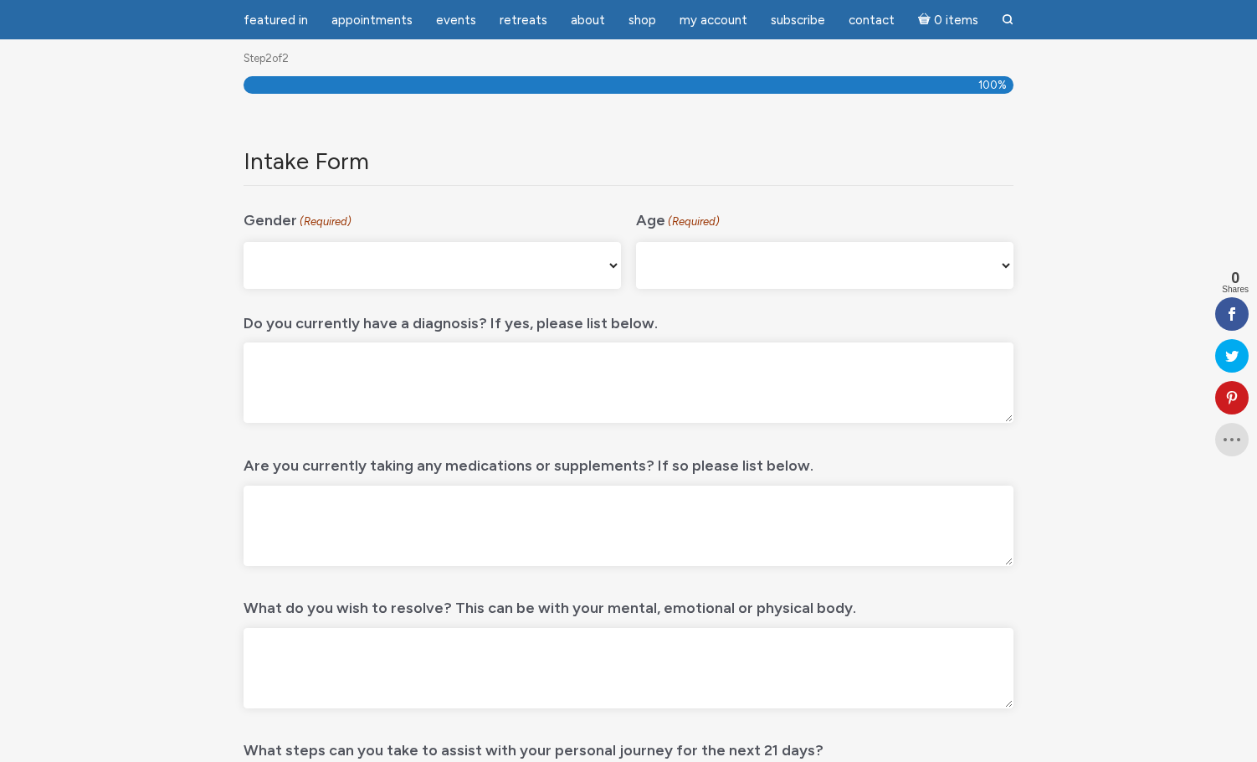
click at [541, 264] on select "[DEMOGRAPHIC_DATA] [DEMOGRAPHIC_DATA] [DEMOGRAPHIC_DATA] [DEMOGRAPHIC_DATA] My …" at bounding box center [433, 265] width 378 height 47
select select "[DEMOGRAPHIC_DATA]"
click at [665, 268] on select "[PHONE_NUMBER] [PHONE_NUMBER] 55-64 65+" at bounding box center [825, 265] width 378 height 47
select select "35-44"
click at [364, 412] on textarea "Do you currently have a diagnosis? If yes, please list below." at bounding box center [629, 382] width 770 height 80
